Goal: Obtain resource: Obtain resource

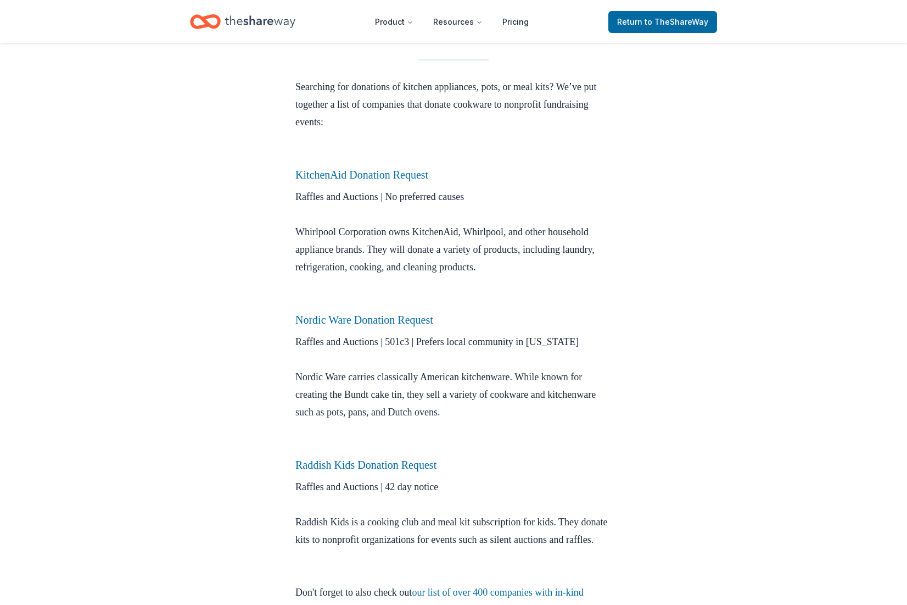
scroll to position [312, 0]
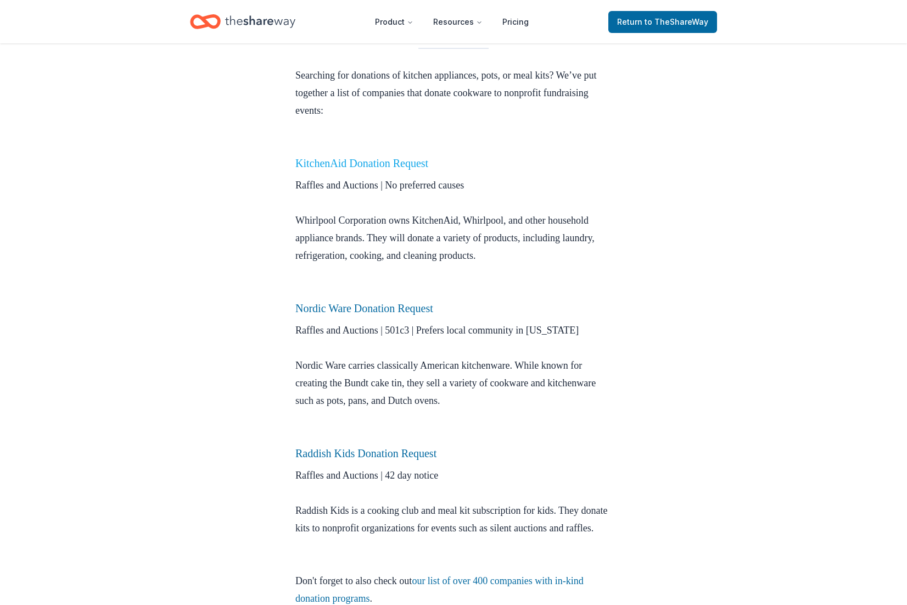
click at [342, 165] on link "KitchenAid Donation Request" at bounding box center [361, 163] width 133 height 12
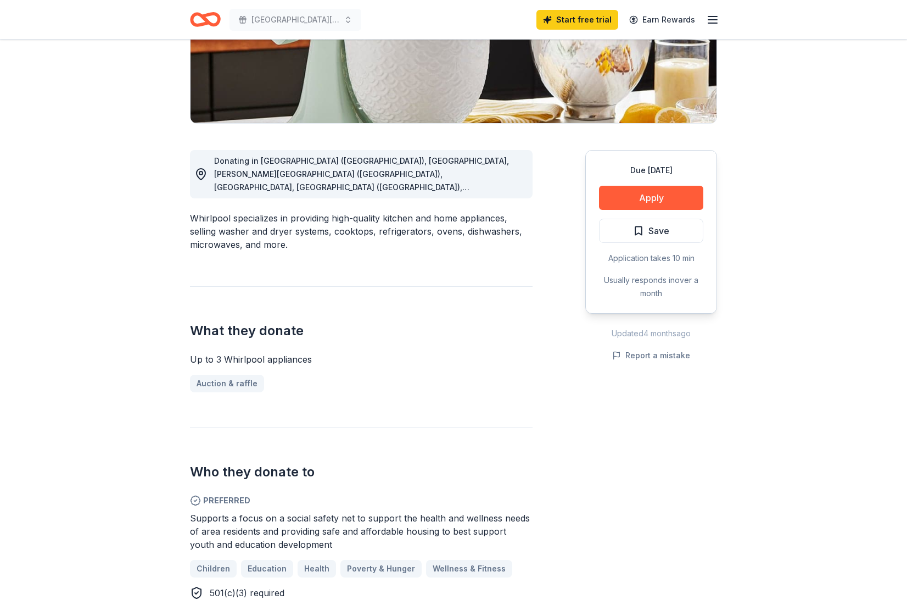
scroll to position [162, 0]
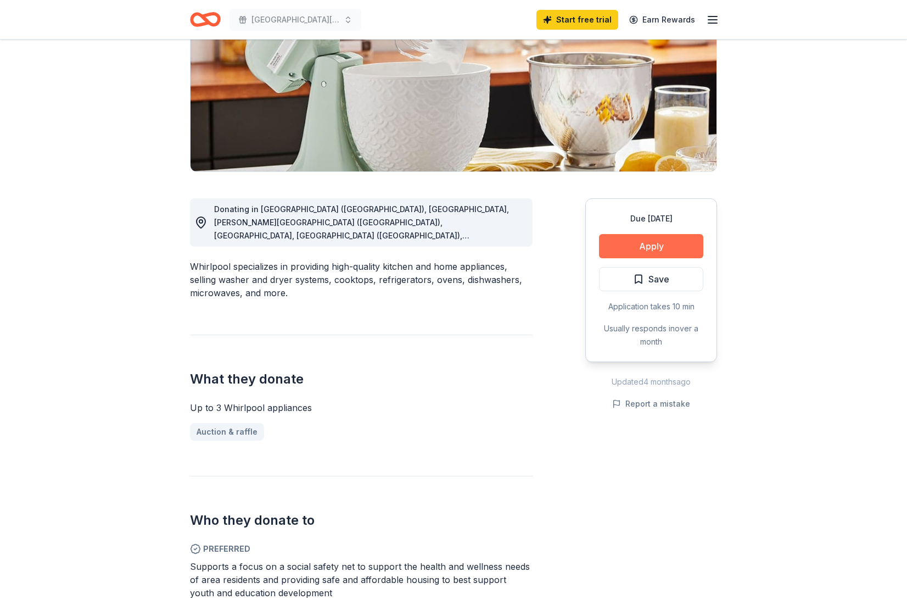
click at [632, 248] on button "Apply" at bounding box center [651, 246] width 104 height 24
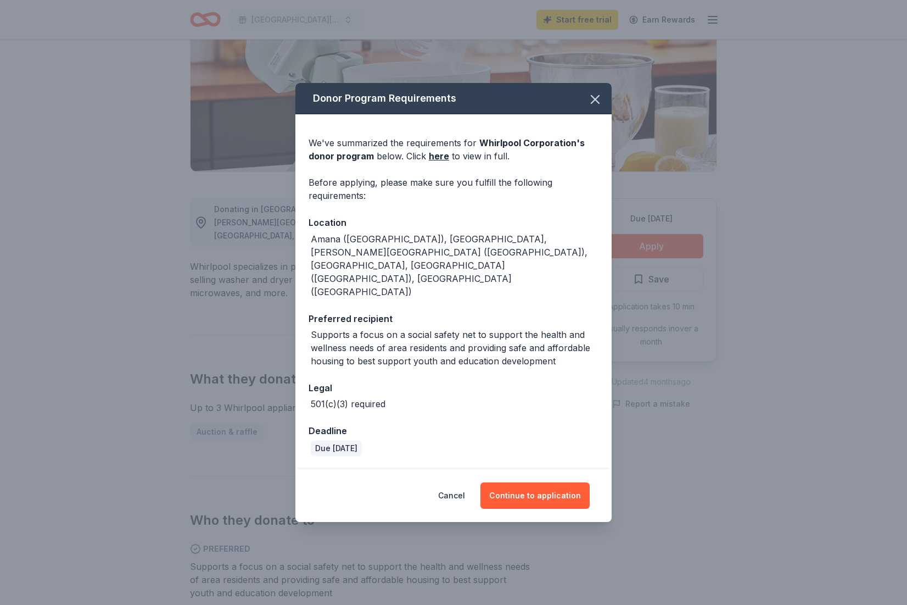
click at [426, 163] on div "We've summarized the requirements for Whirlpool Corporation 's donor program be…" at bounding box center [454, 149] width 290 height 26
click at [434, 163] on link "here" at bounding box center [439, 155] width 20 height 13
click at [544, 482] on button "Continue to application" at bounding box center [535, 495] width 109 height 26
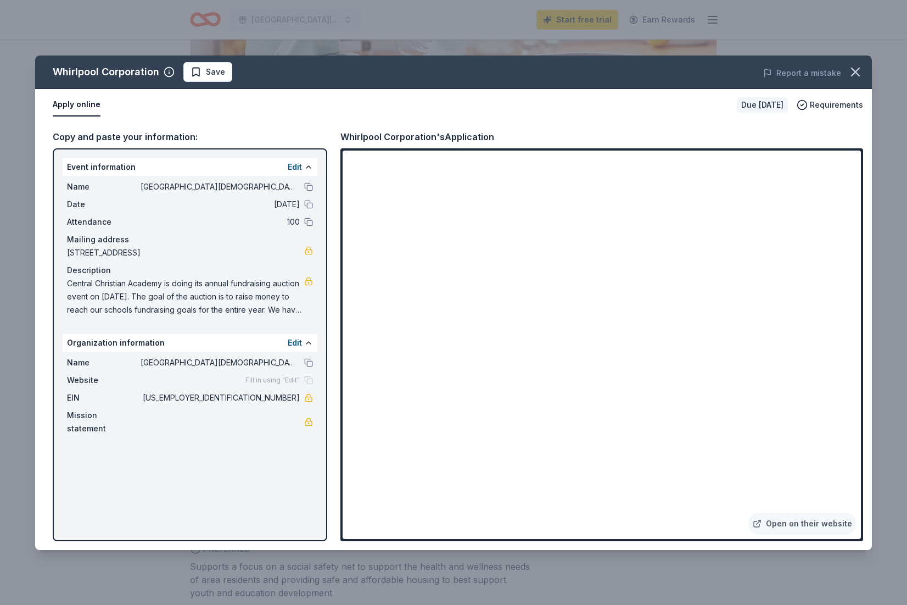
click at [141, 570] on div "Whirlpool Corporation Save Report a mistake Apply online Due in 138 days Requir…" at bounding box center [453, 302] width 907 height 605
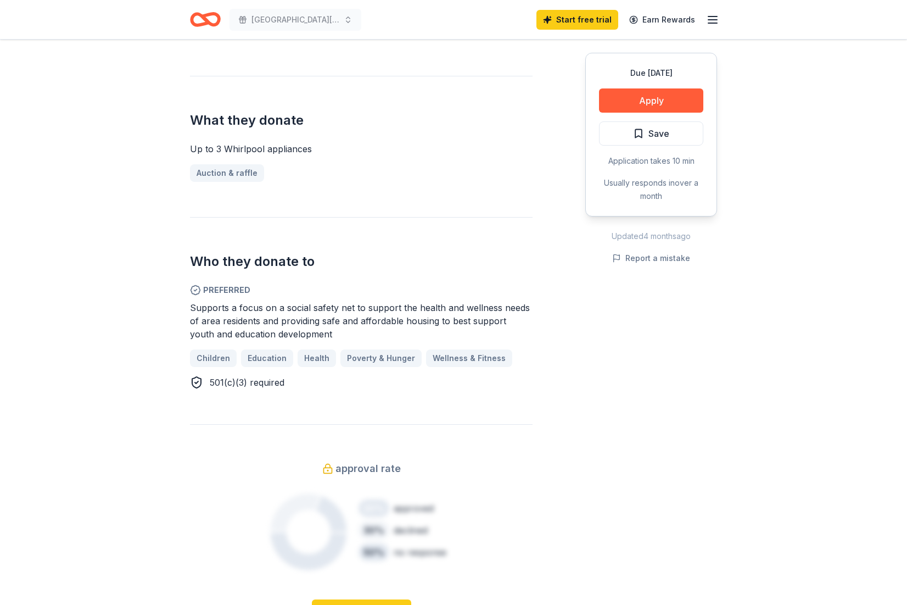
scroll to position [424, 0]
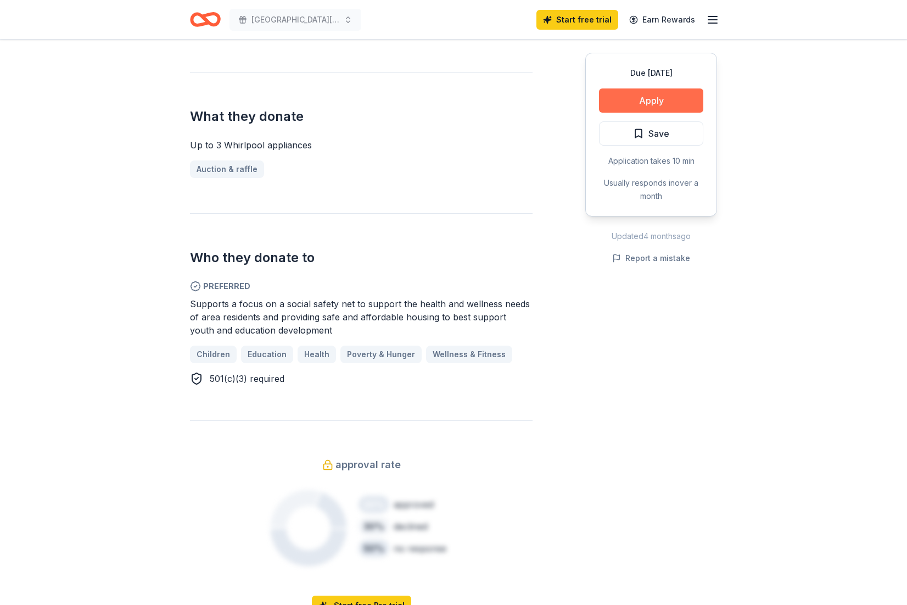
click at [606, 100] on button "Apply" at bounding box center [651, 100] width 104 height 24
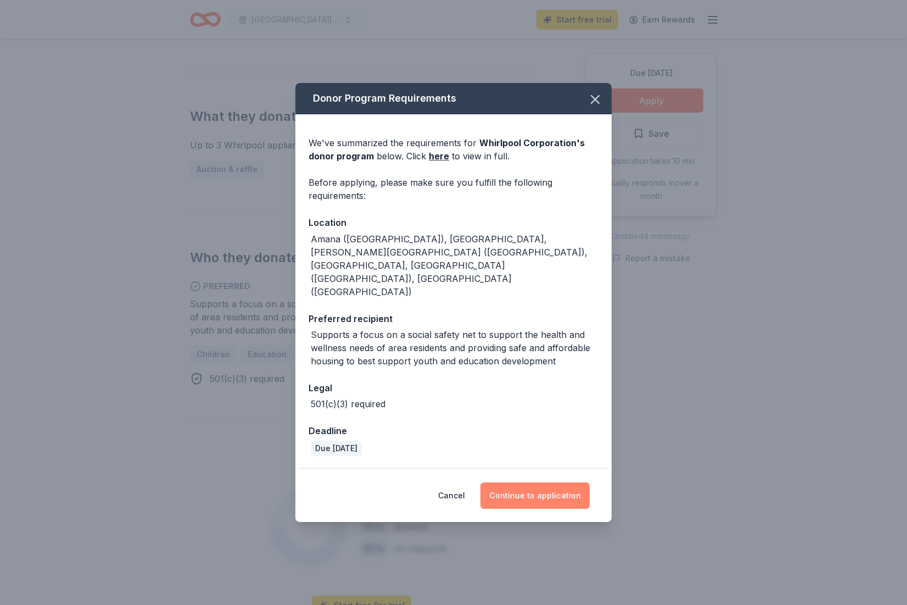
click at [543, 482] on button "Continue to application" at bounding box center [535, 495] width 109 height 26
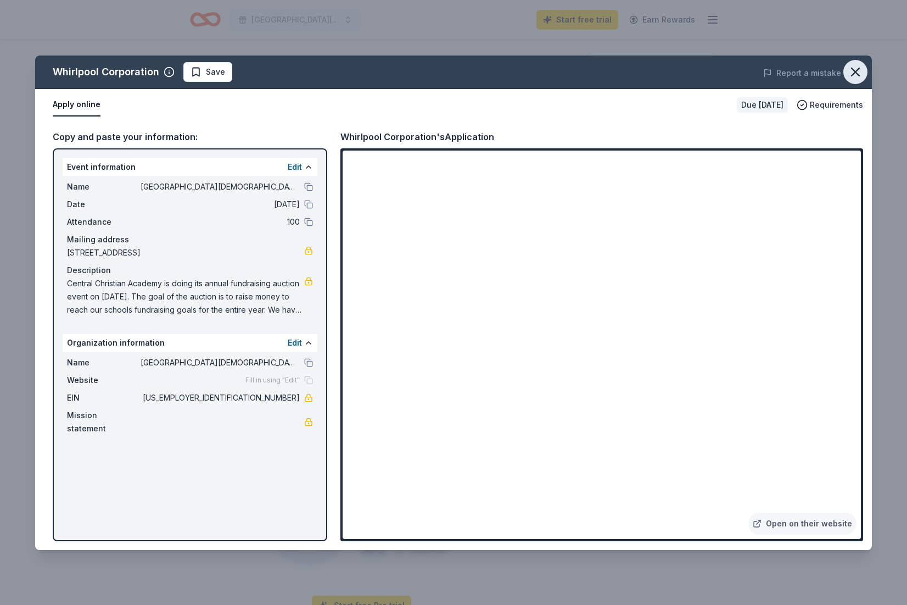
click at [858, 74] on icon "button" at bounding box center [856, 72] width 8 height 8
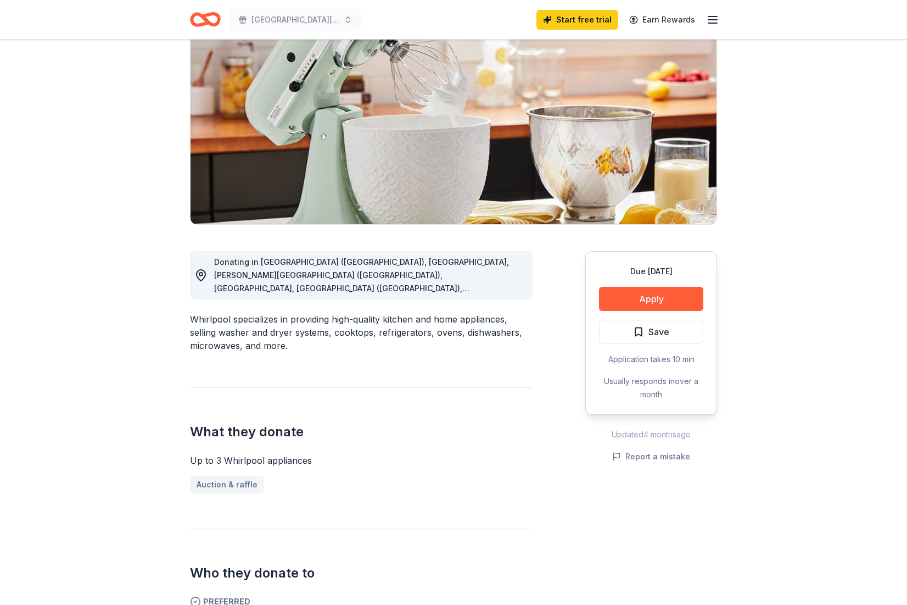
scroll to position [18, 0]
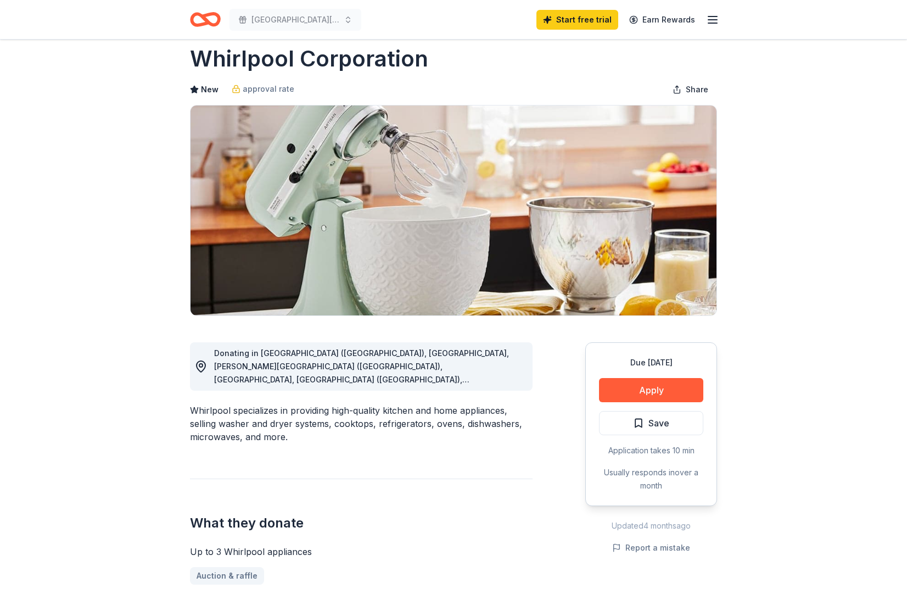
drag, startPoint x: 220, startPoint y: 352, endPoint x: 338, endPoint y: 354, distance: 118.1
click at [337, 355] on span "Donating in Amana (IA), MA, Benton Harbor (MI), OH, Cleveland (TN), Tulsa (OK)" at bounding box center [361, 372] width 295 height 49
drag, startPoint x: 286, startPoint y: 355, endPoint x: 329, endPoint y: 355, distance: 42.8
click at [329, 355] on span "Donating in Amana (IA), MA, Benton Harbor (MI), OH, Cleveland (TN), Tulsa (OK)" at bounding box center [361, 372] width 295 height 49
drag, startPoint x: 298, startPoint y: 347, endPoint x: 389, endPoint y: 364, distance: 92.7
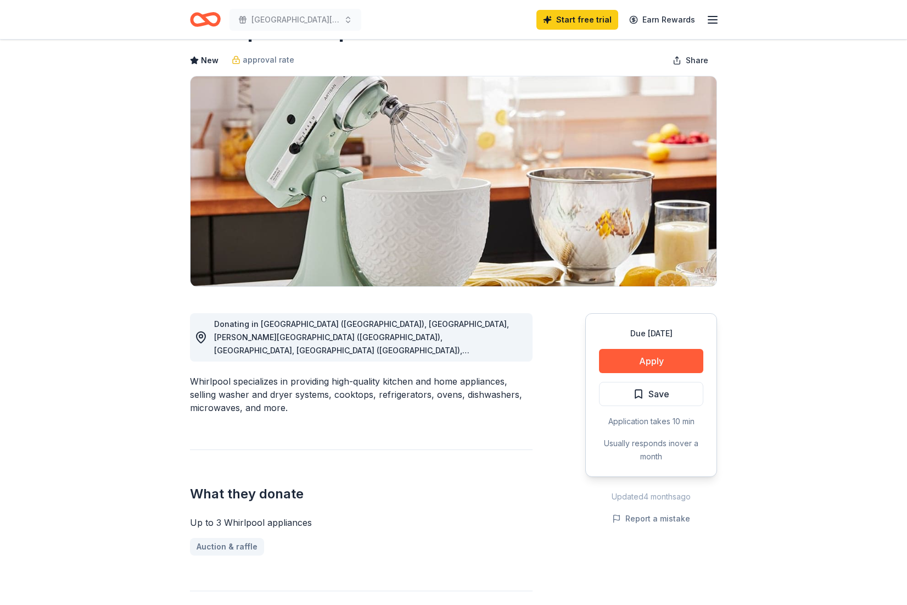
scroll to position [44, 0]
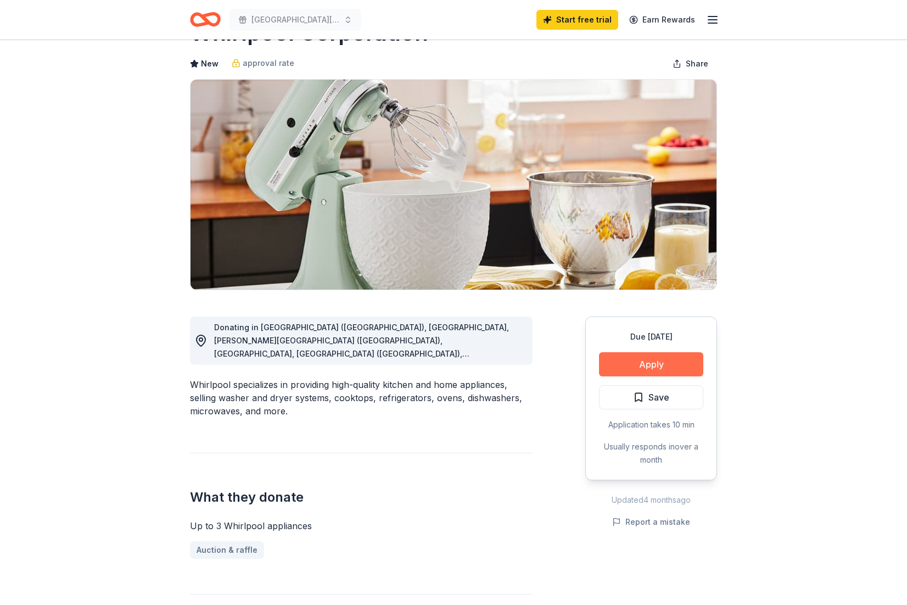
click at [647, 362] on button "Apply" at bounding box center [651, 364] width 104 height 24
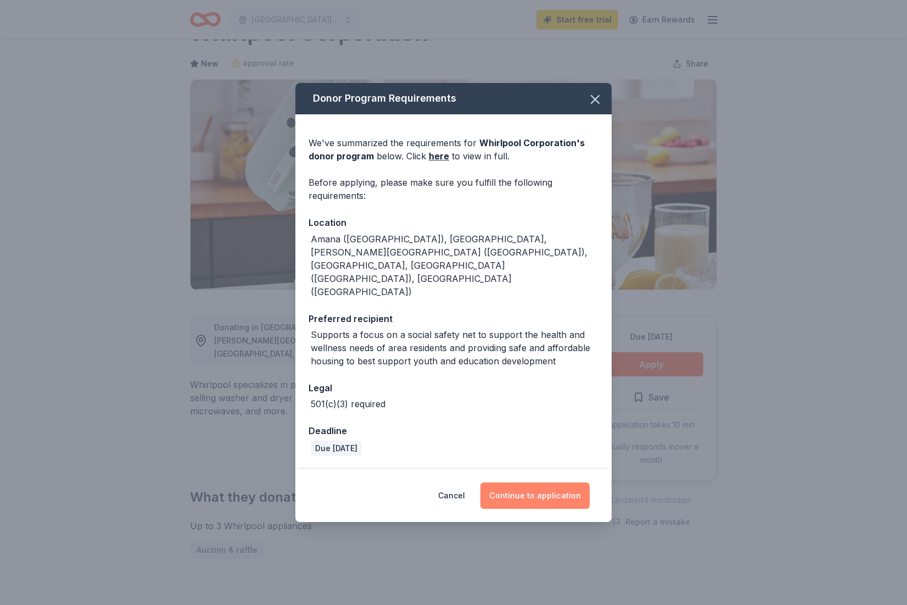
click at [541, 482] on button "Continue to application" at bounding box center [535, 495] width 109 height 26
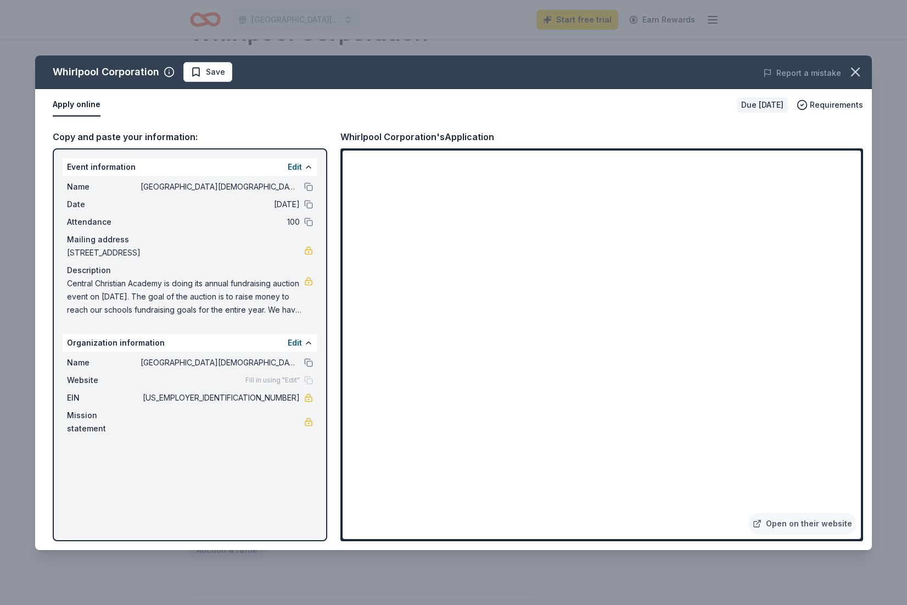
click at [138, 162] on div "Event information Edit" at bounding box center [190, 167] width 255 height 18
click at [791, 521] on link "Open on their website" at bounding box center [802, 523] width 108 height 22
click at [852, 74] on icon "button" at bounding box center [856, 72] width 8 height 8
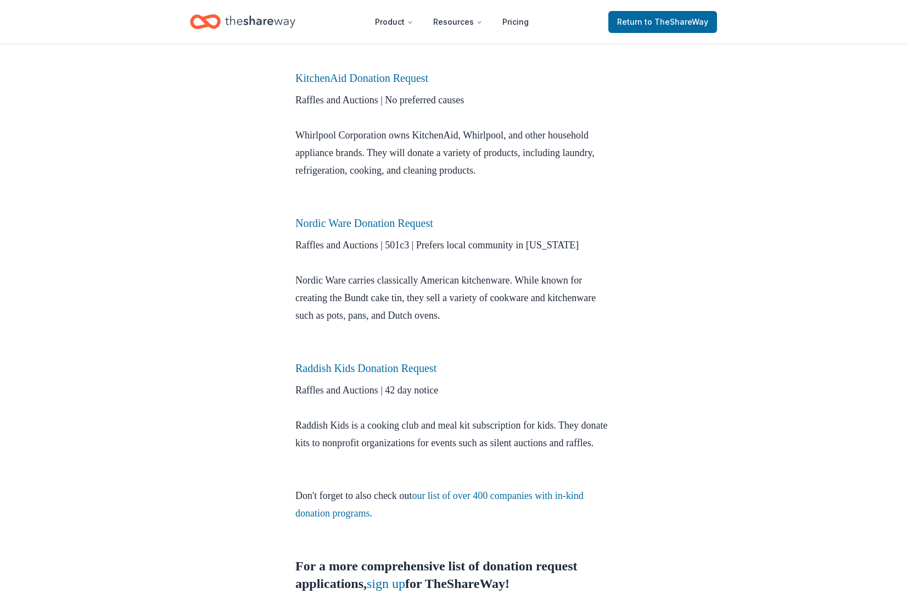
scroll to position [405, 0]
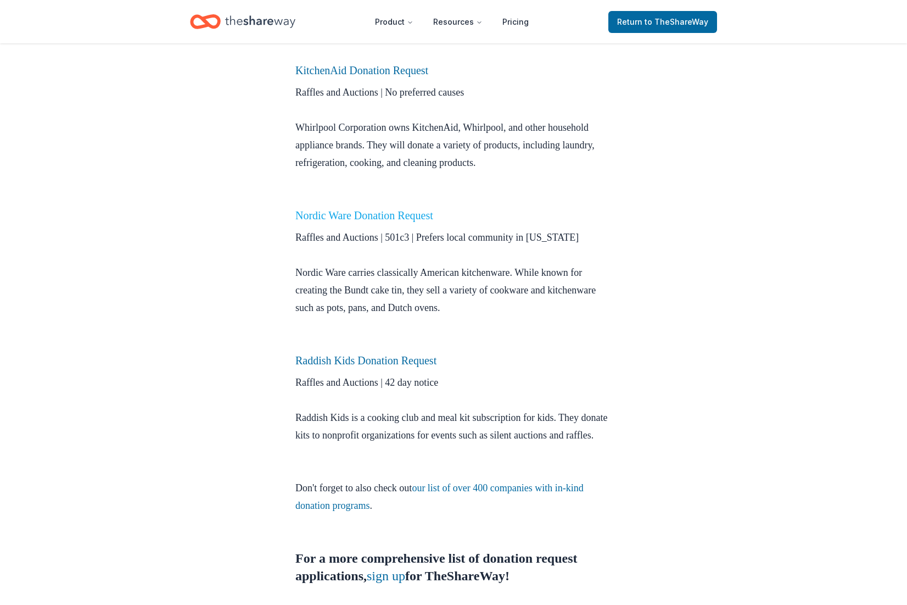
click at [375, 218] on link "Nordic Ware Donation Request" at bounding box center [364, 215] width 138 height 12
click at [333, 365] on link "Raddish Kids Donation Request" at bounding box center [365, 360] width 141 height 12
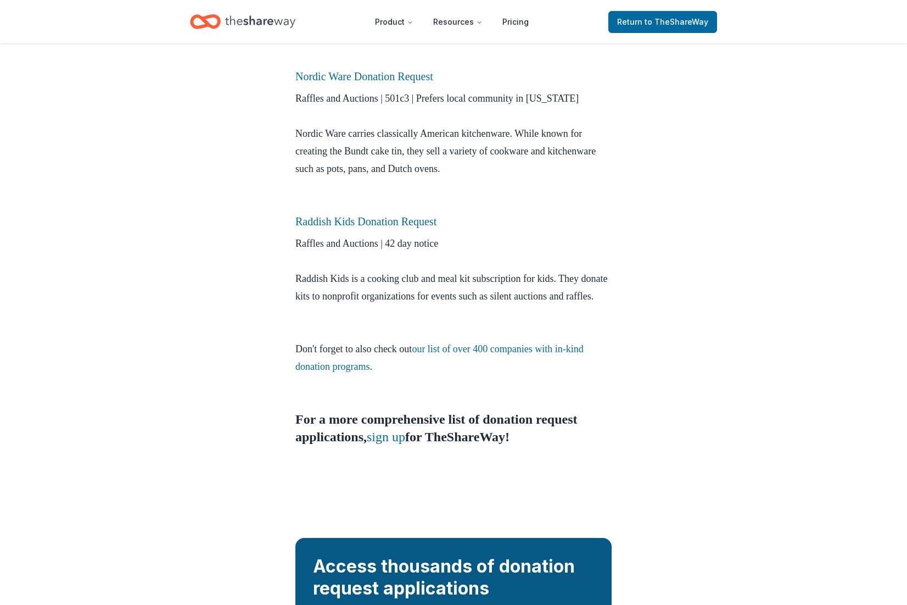
scroll to position [545, 0]
